Goal: Task Accomplishment & Management: Manage account settings

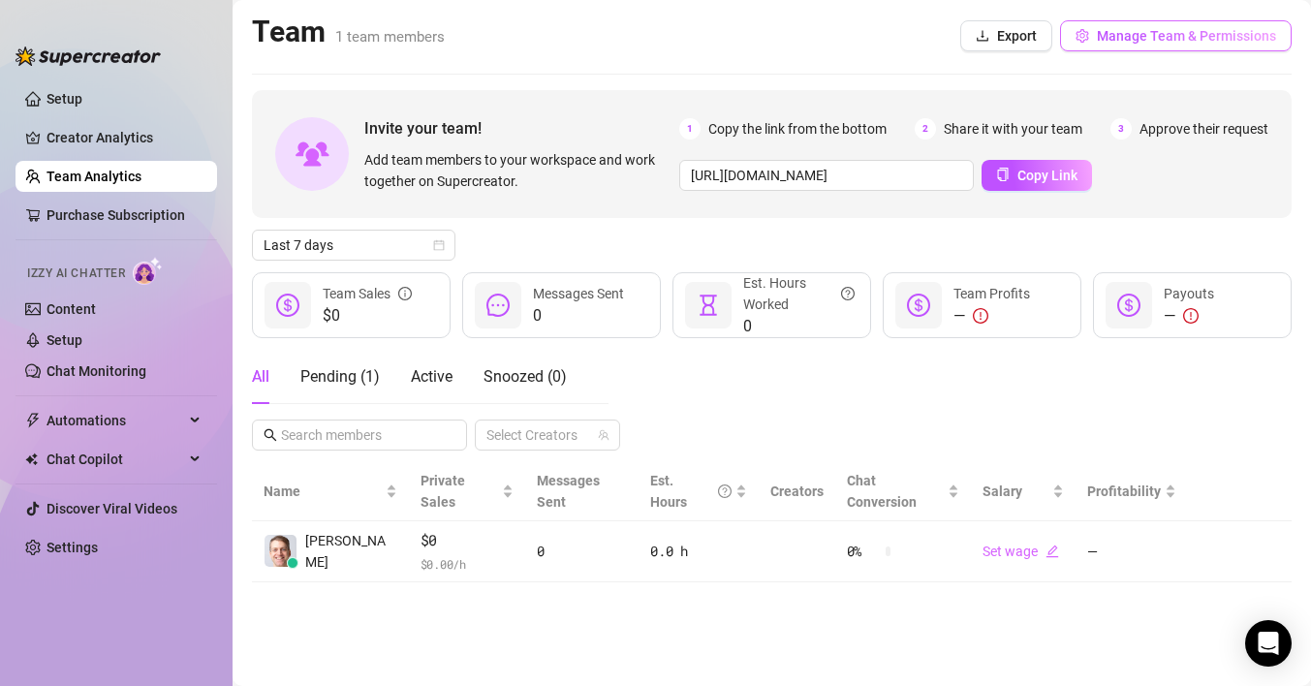
click at [1141, 45] on button "Manage Team & Permissions" at bounding box center [1176, 35] width 232 height 31
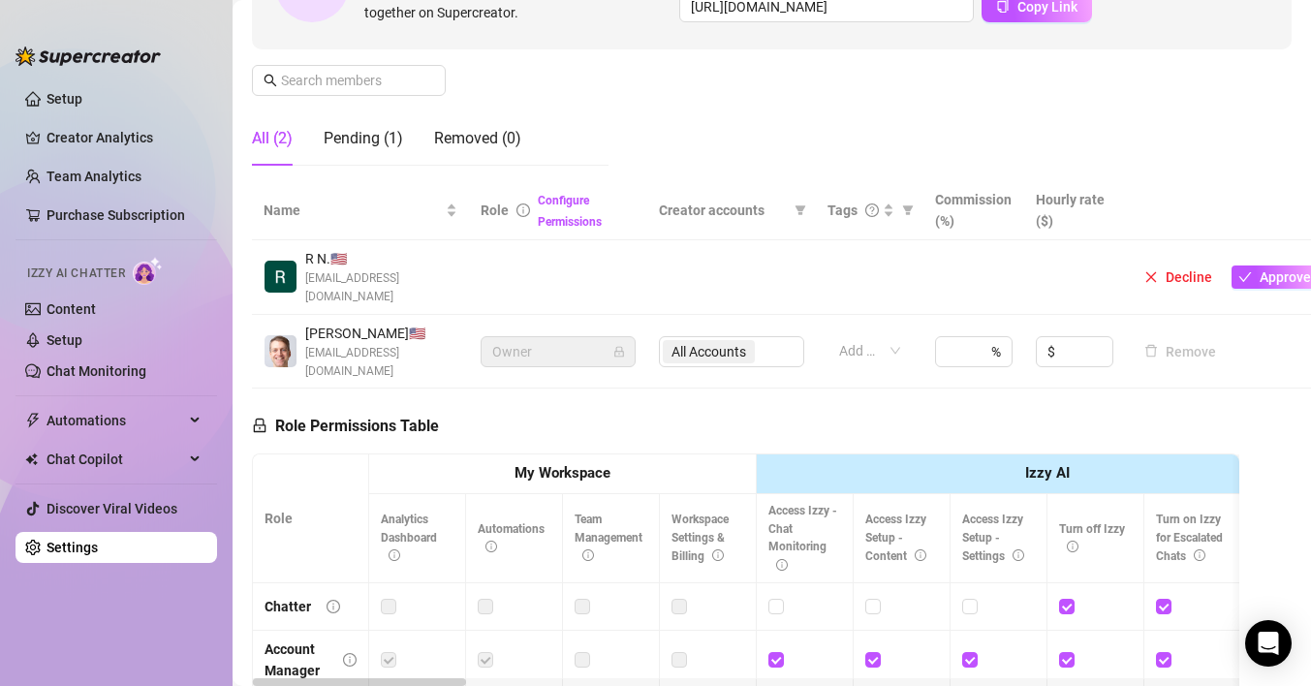
scroll to position [241, 0]
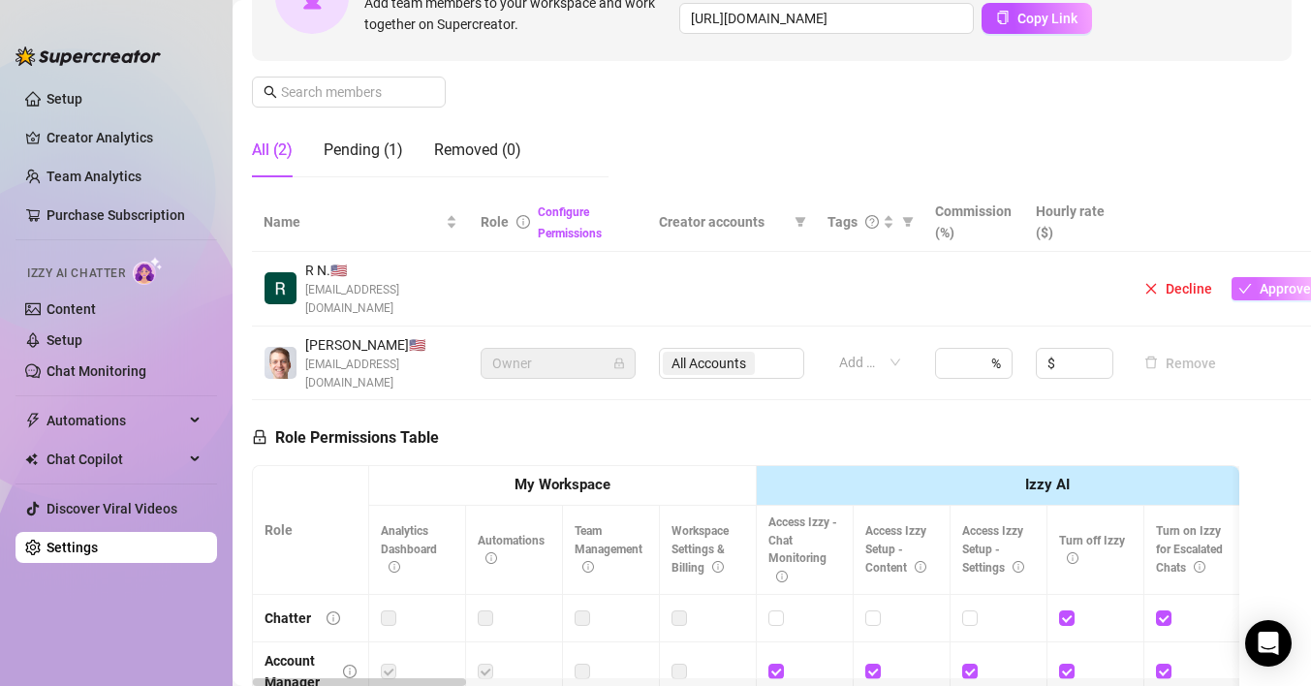
click at [1279, 281] on span "Approve" at bounding box center [1284, 288] width 51 height 15
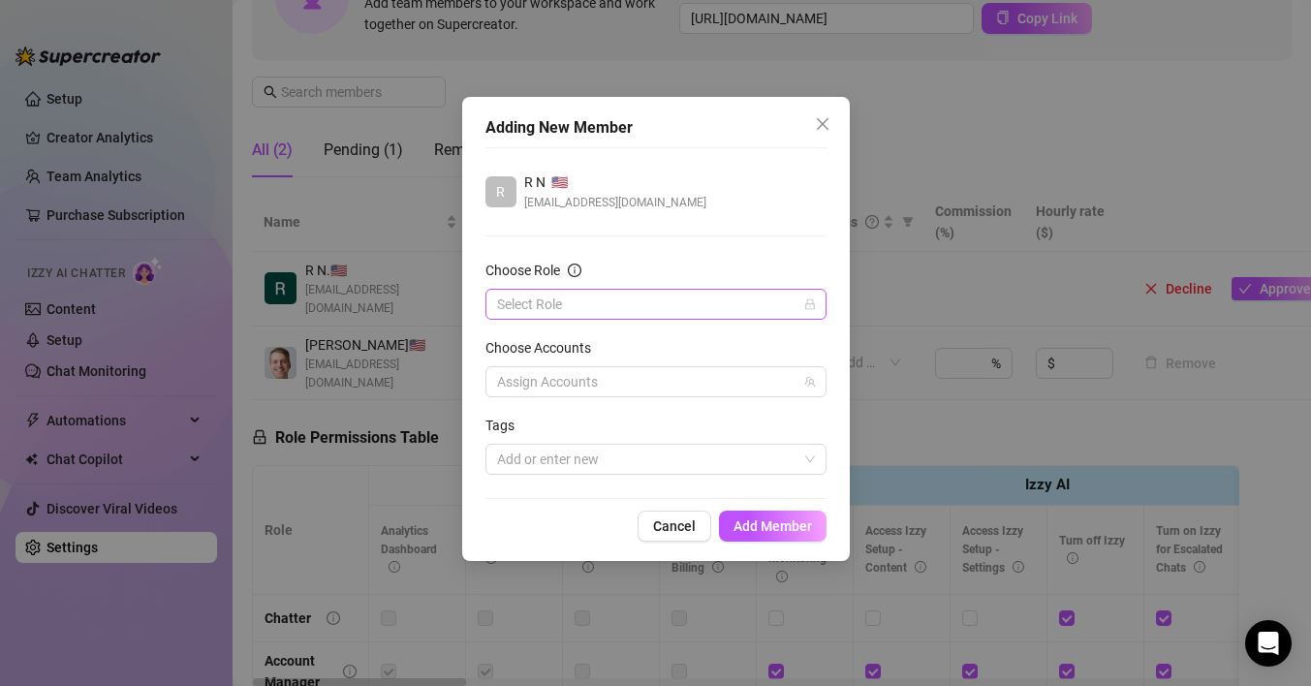
click at [594, 309] on input "Choose Role" at bounding box center [647, 304] width 300 height 29
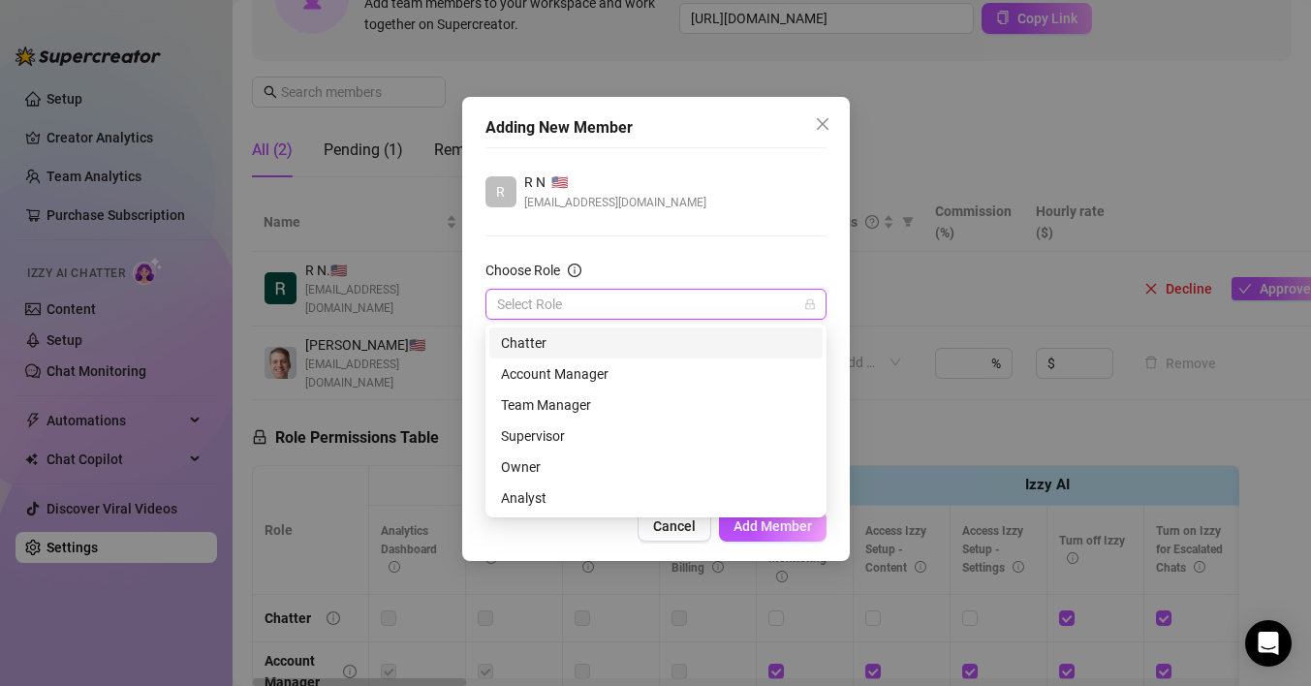
click at [639, 299] on input "Choose Role" at bounding box center [647, 304] width 300 height 29
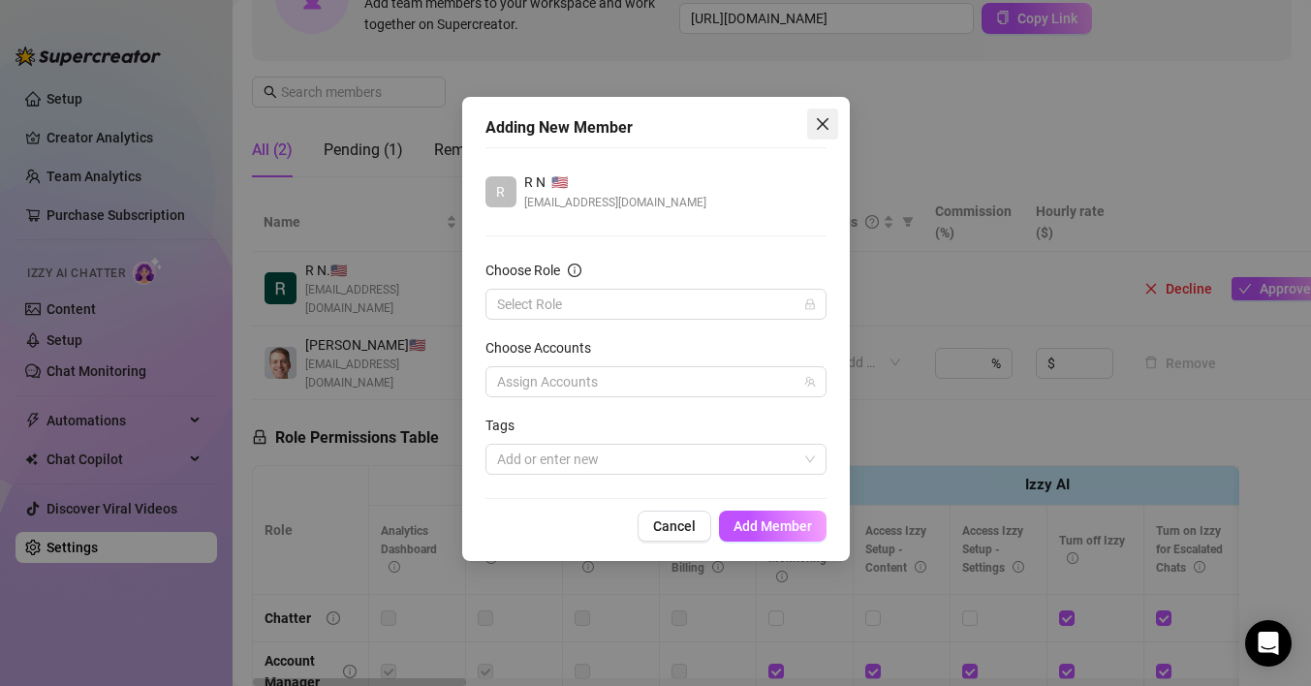
click at [816, 120] on icon "close" at bounding box center [822, 123] width 15 height 15
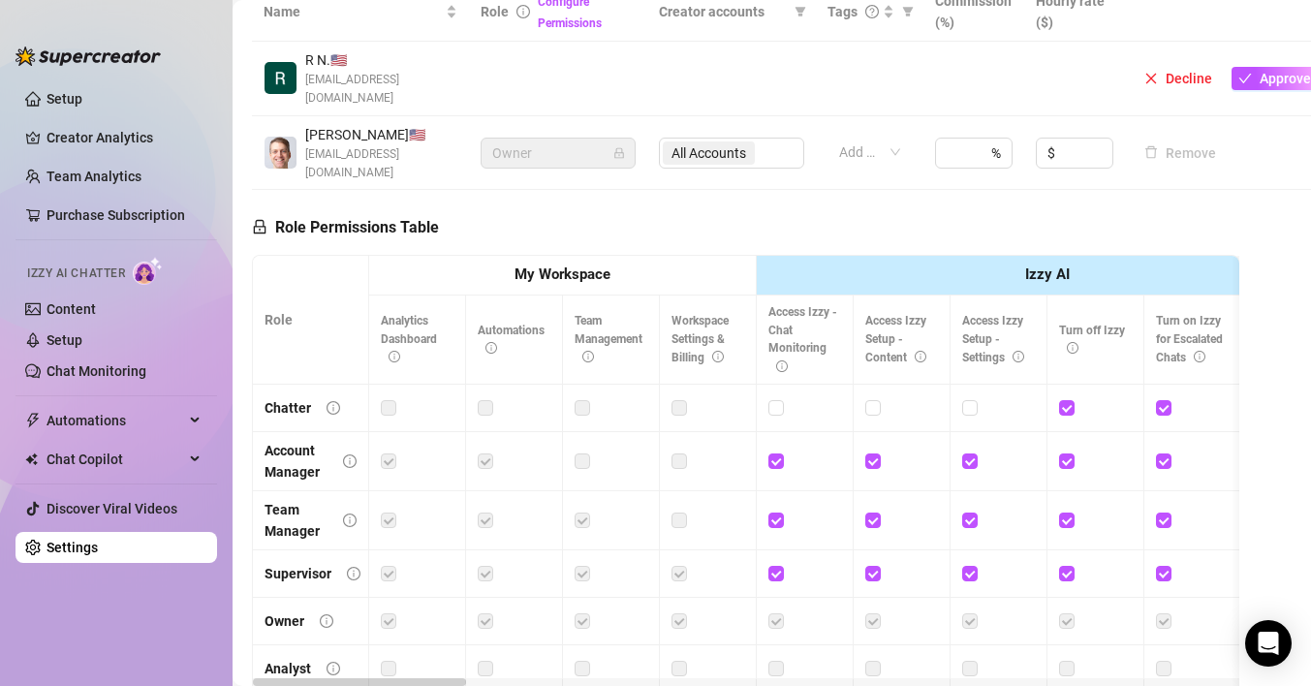
scroll to position [378, 0]
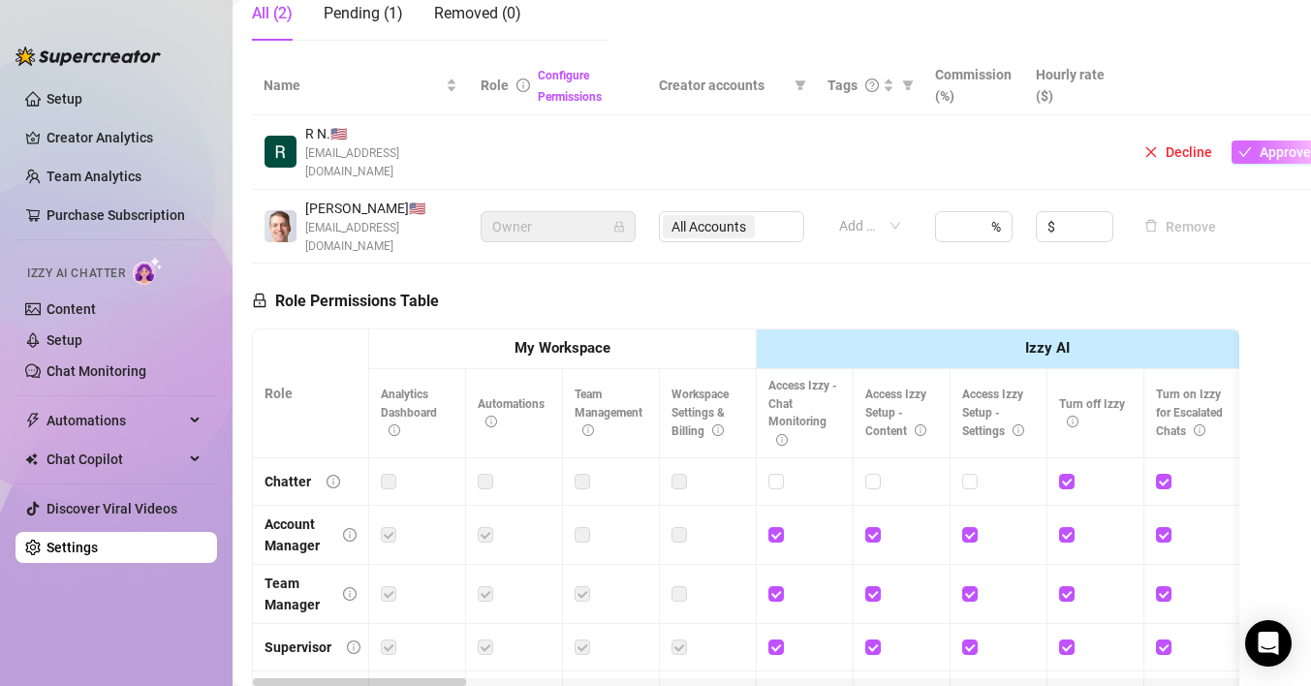
click at [1259, 146] on span "Approve" at bounding box center [1284, 151] width 51 height 15
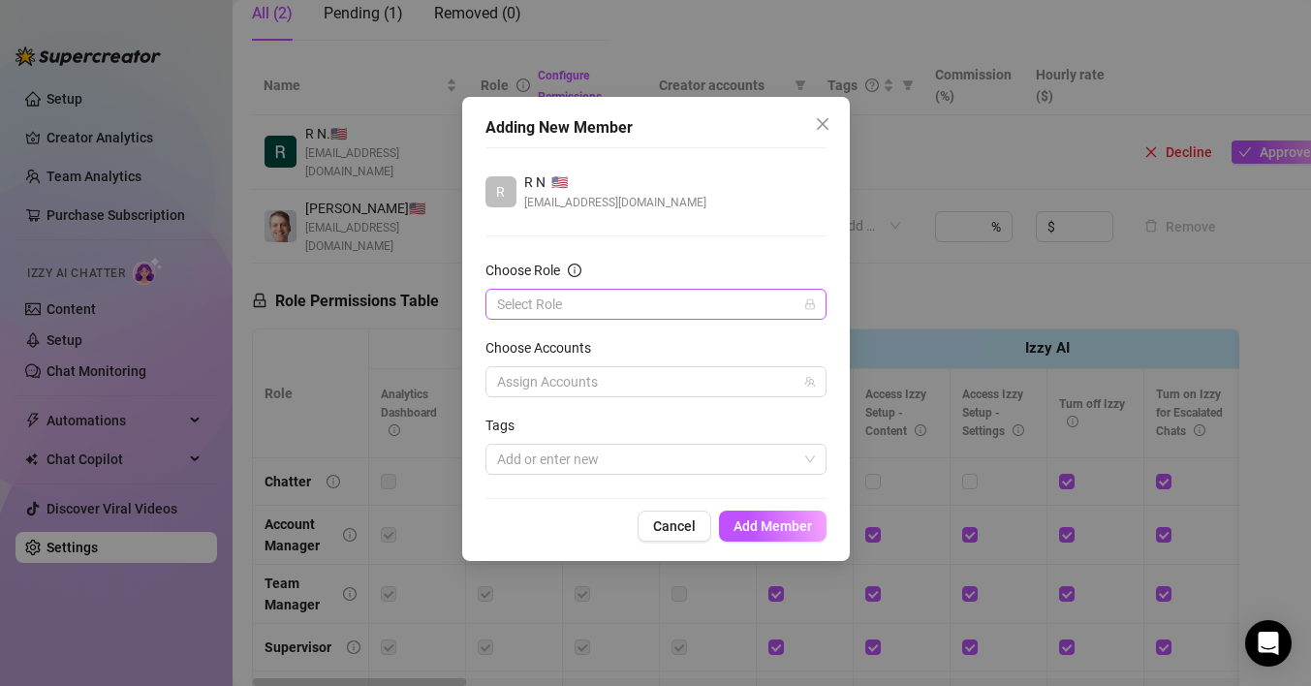
click at [702, 303] on input "Choose Role" at bounding box center [647, 304] width 300 height 29
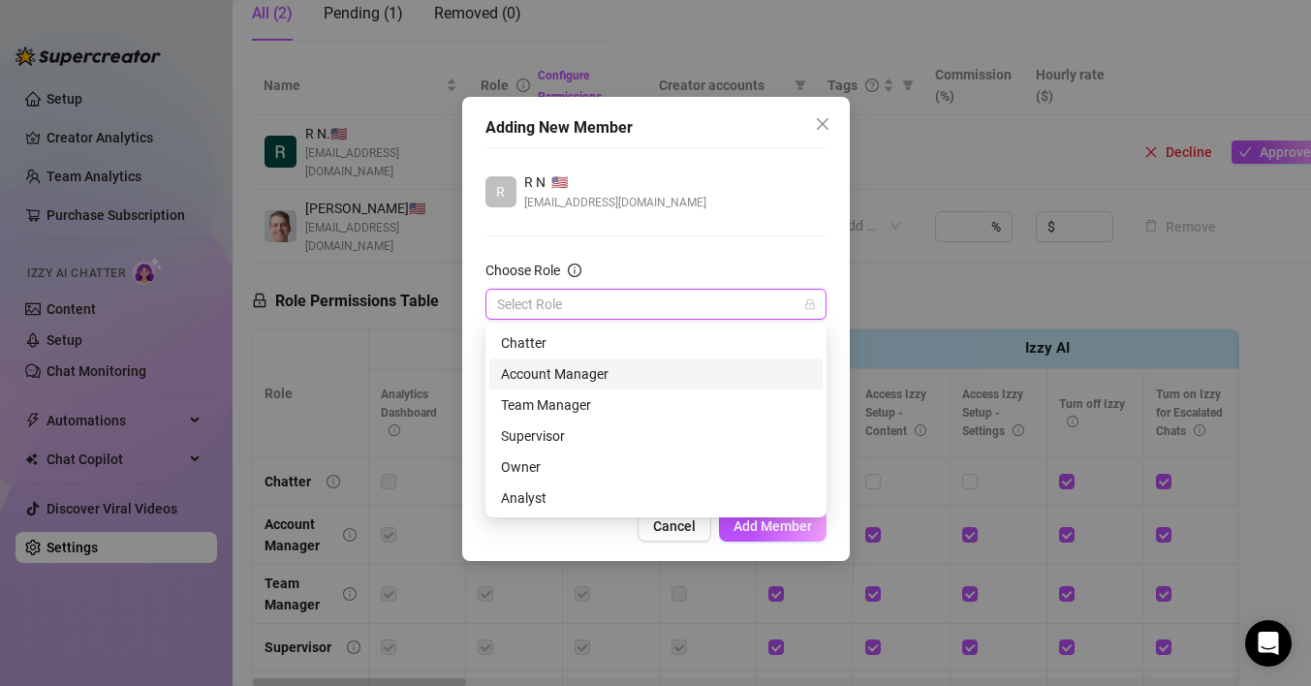
click at [654, 376] on div "Account Manager" at bounding box center [656, 373] width 310 height 21
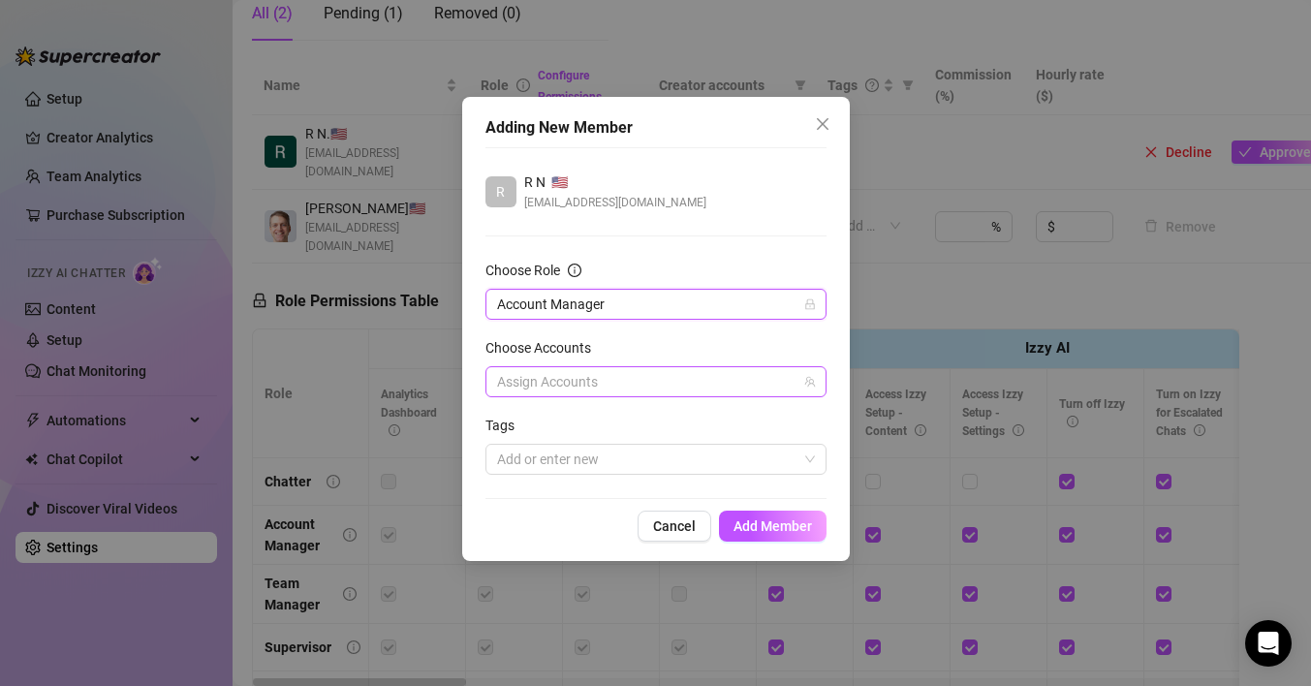
click at [645, 392] on div at bounding box center [645, 381] width 313 height 27
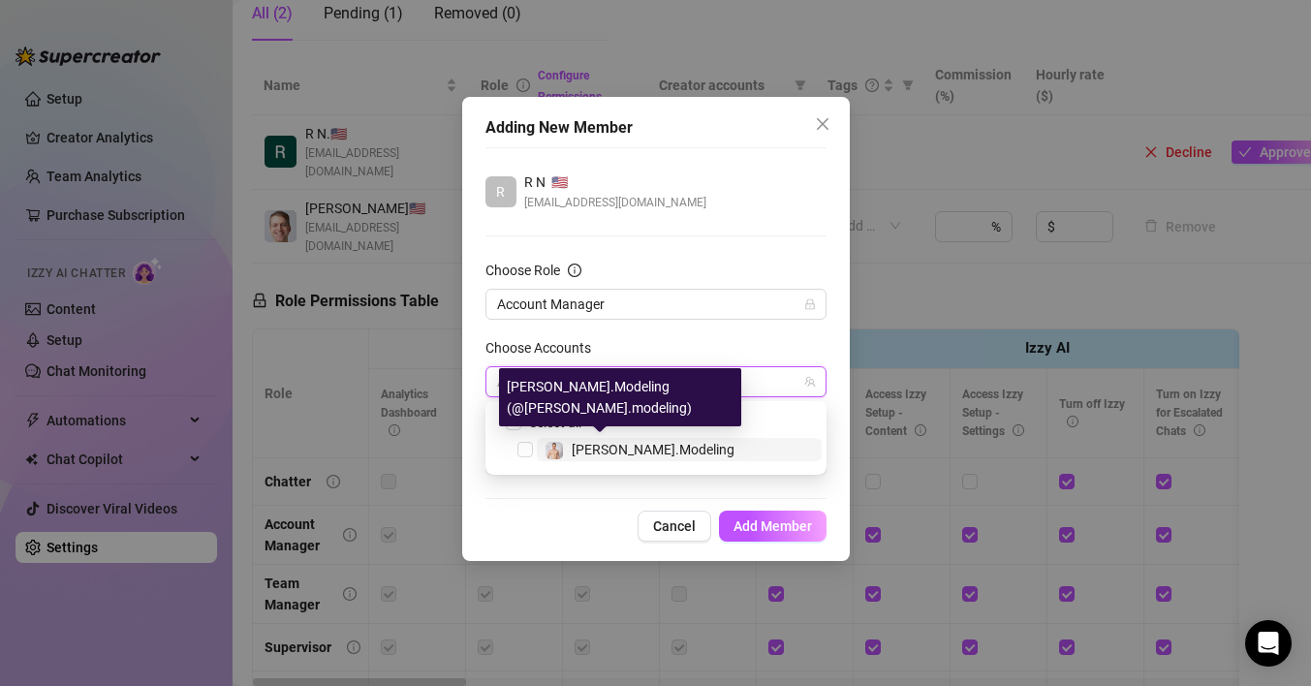
click at [631, 455] on span "[PERSON_NAME].Modeling" at bounding box center [653, 449] width 163 height 15
click at [531, 511] on div "Cancel Add Member" at bounding box center [655, 526] width 341 height 31
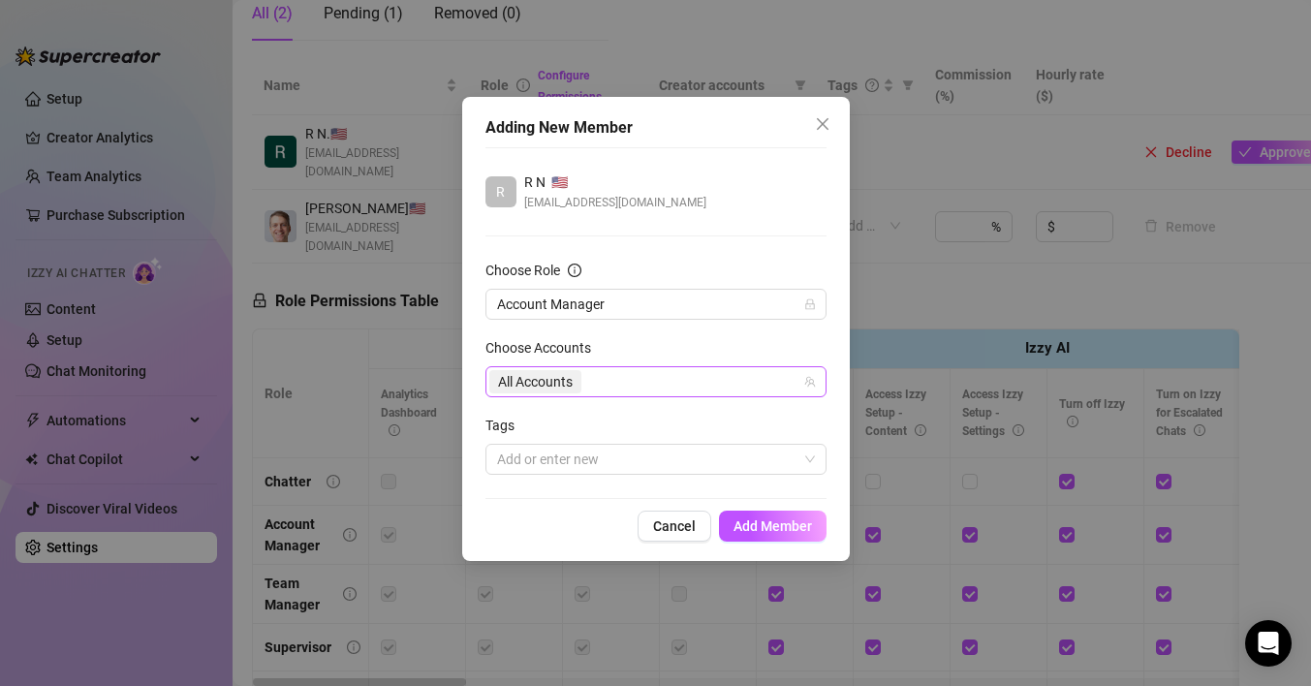
click at [565, 385] on span "All Accounts" at bounding box center [535, 381] width 75 height 21
click at [511, 422] on input "Select all" at bounding box center [513, 422] width 14 height 14
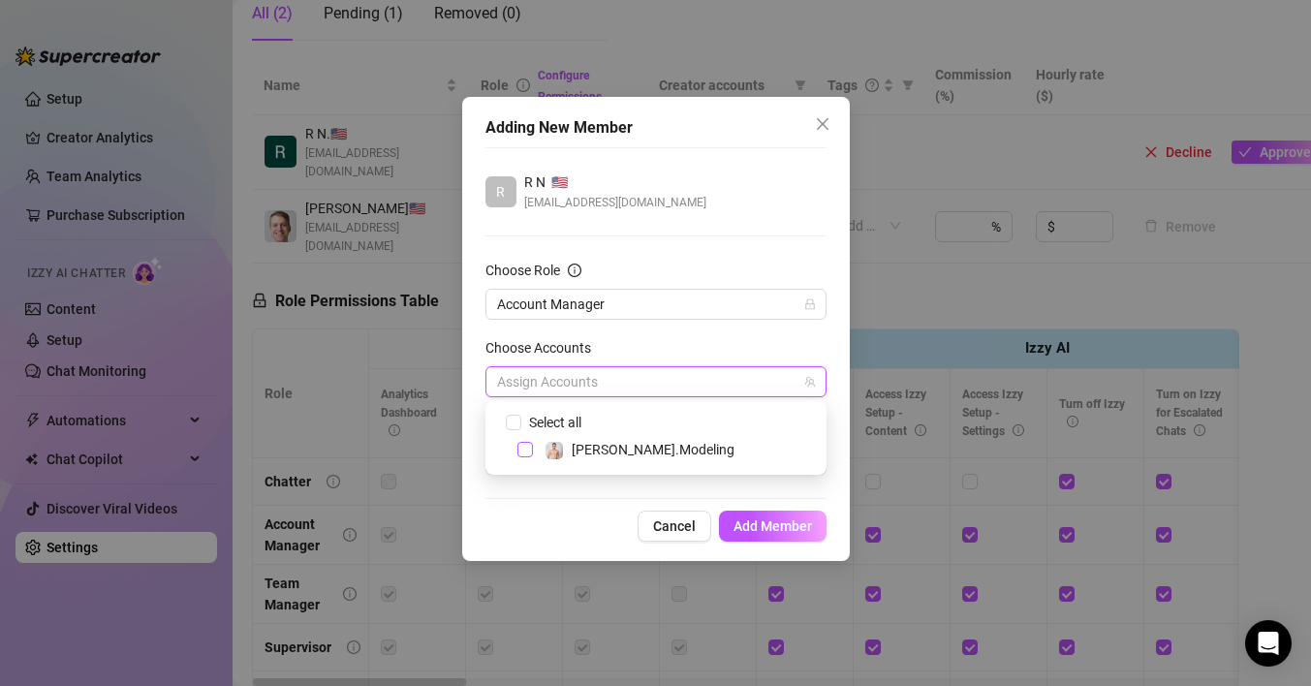
click at [530, 451] on span "Select tree node" at bounding box center [524, 449] width 15 height 15
checkbox input "true"
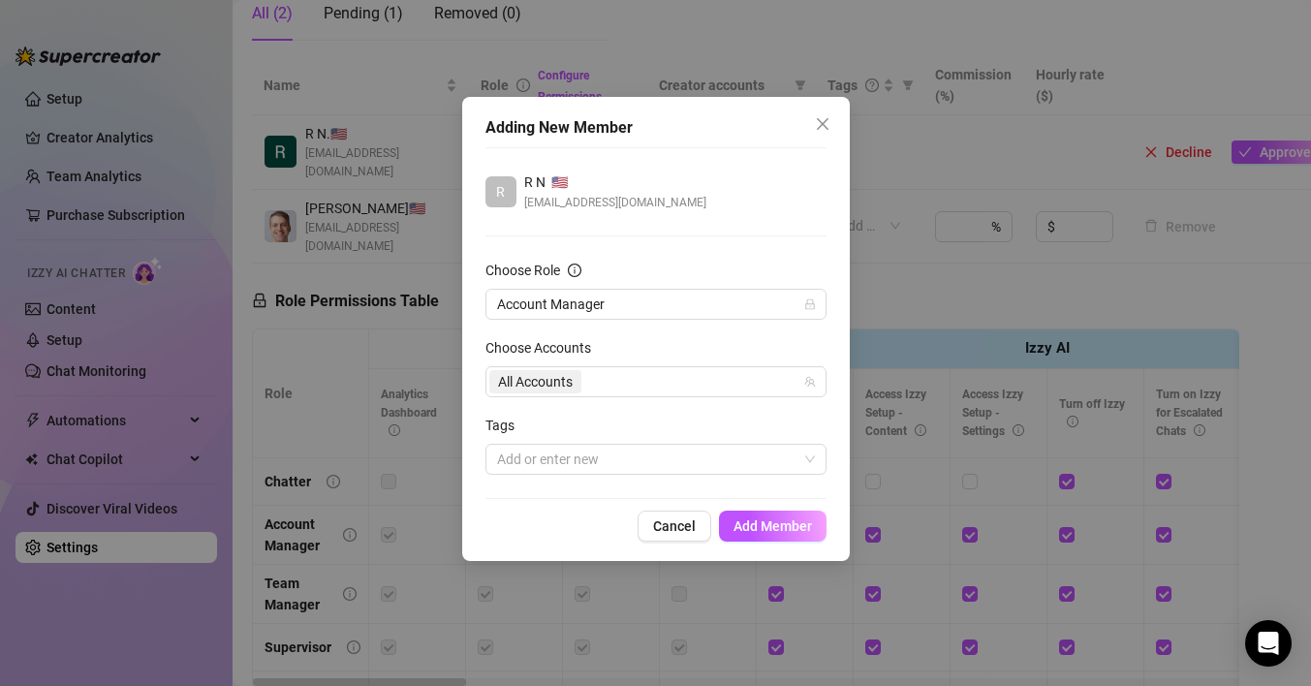
click at [520, 509] on div "Adding New Member R R N 🇺🇸 [EMAIL_ADDRESS][DOMAIN_NAME] Choose Role Account Man…" at bounding box center [655, 329] width 387 height 464
click at [592, 459] on div at bounding box center [645, 459] width 313 height 27
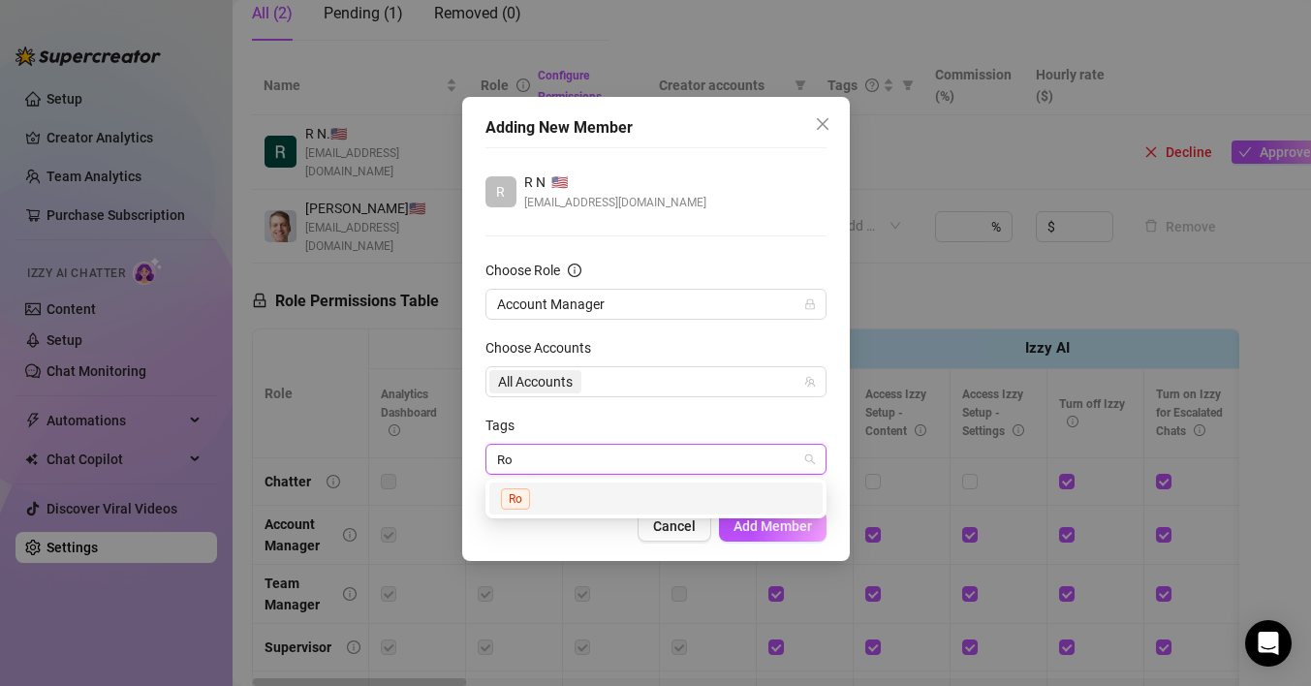
type input "R"
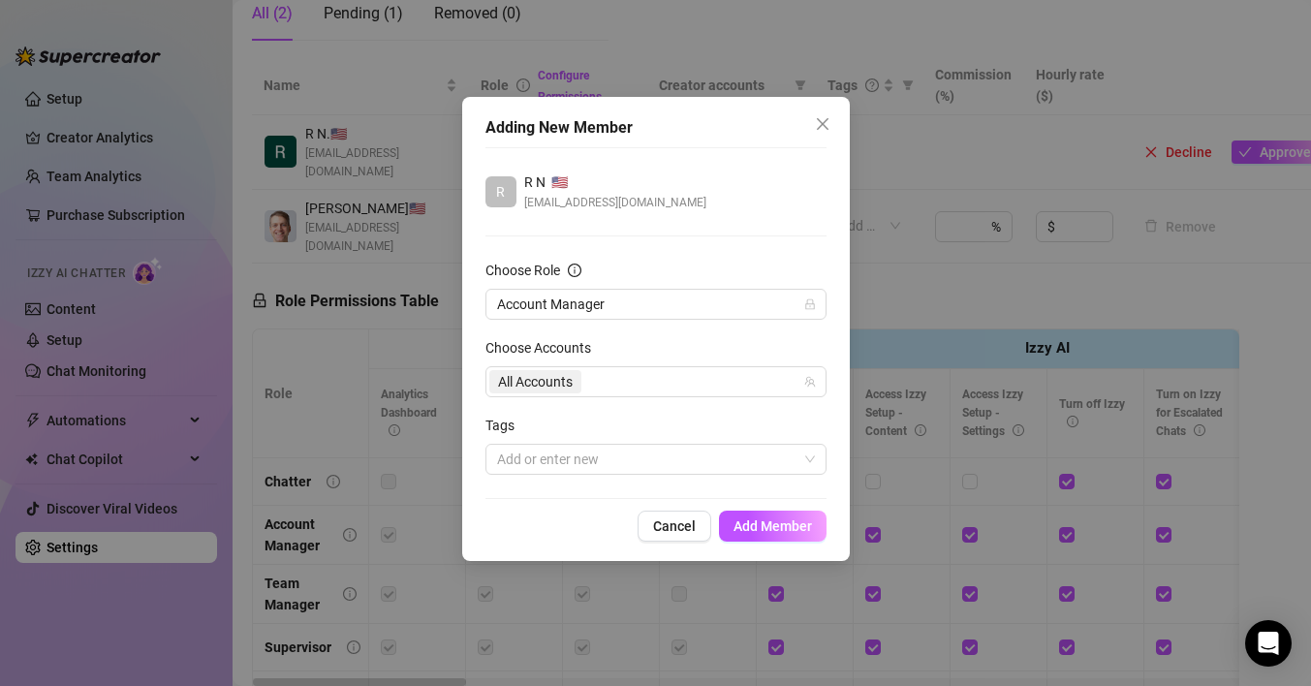
click at [603, 419] on div "Tags" at bounding box center [655, 429] width 341 height 29
click at [768, 522] on span "Add Member" at bounding box center [772, 525] width 78 height 15
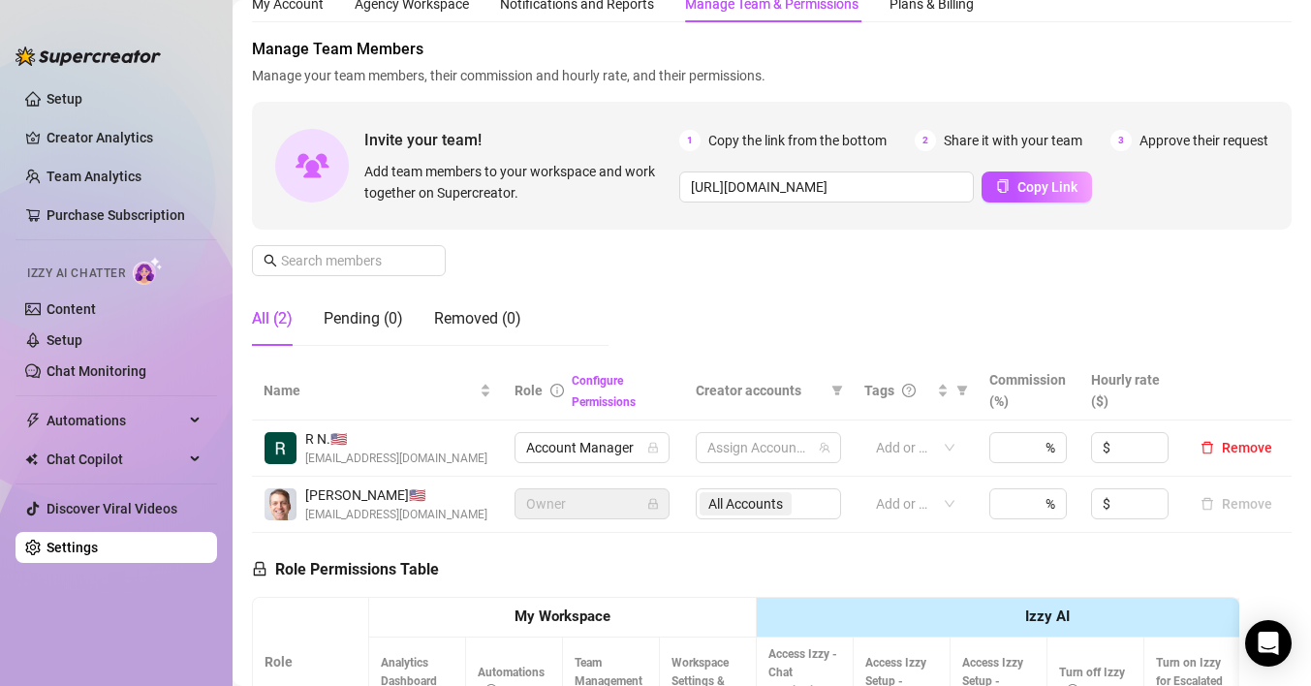
scroll to position [86, 0]
